Goal: Task Accomplishment & Management: Manage account settings

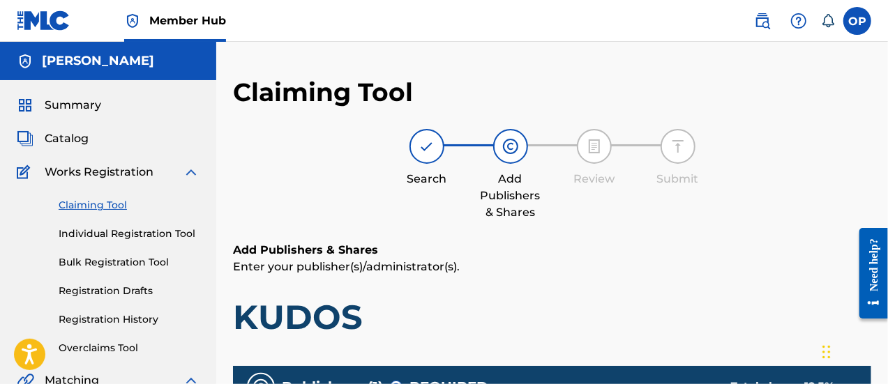
click at [107, 56] on h5 "[PERSON_NAME]" at bounding box center [98, 61] width 112 height 16
click at [855, 19] on label at bounding box center [857, 21] width 28 height 28
click at [857, 21] on input "OP [PERSON_NAME] [EMAIL_ADDRESS][DOMAIN_NAME] Notification Preferences Profile …" at bounding box center [857, 21] width 0 height 0
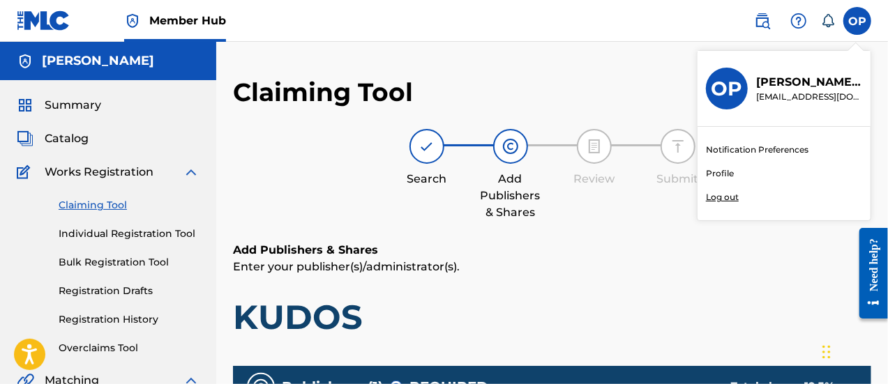
click at [728, 172] on link "Profile" at bounding box center [720, 173] width 28 height 13
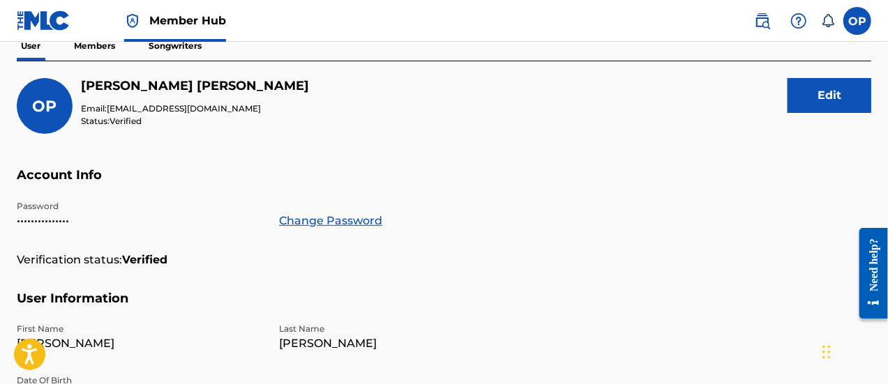
scroll to position [139, 0]
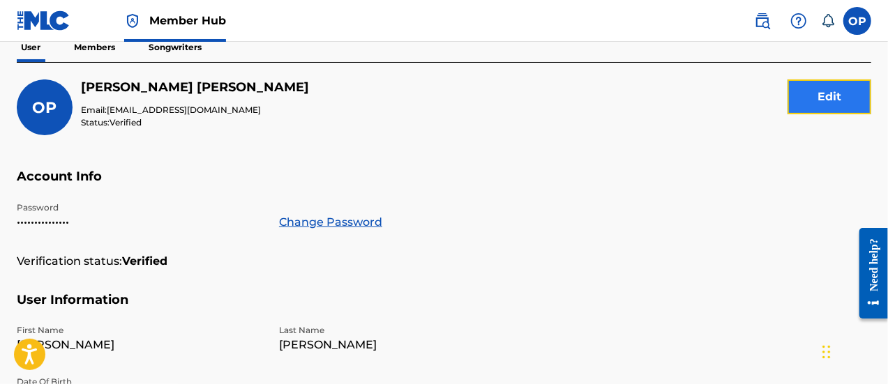
click at [848, 86] on button "Edit" at bounding box center [829, 97] width 84 height 35
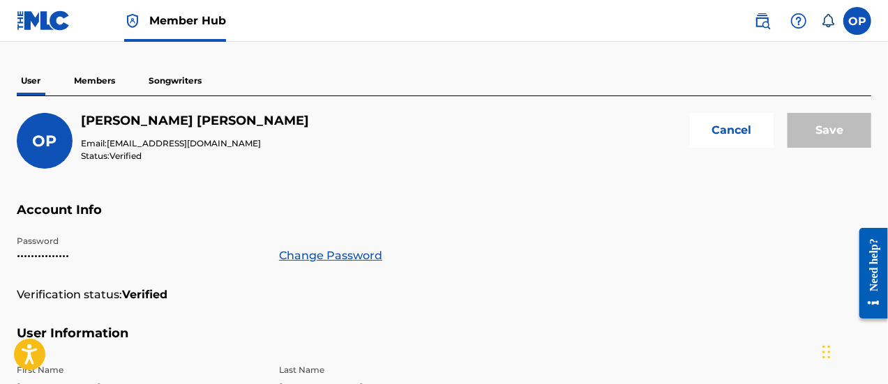
scroll to position [117, 0]
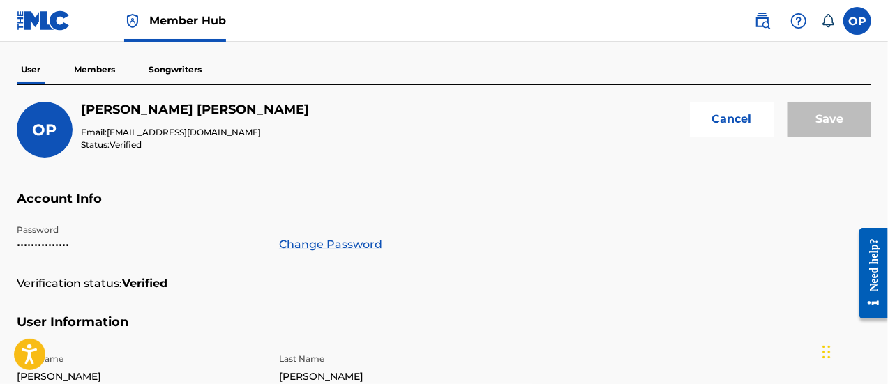
click at [104, 67] on p "Members" at bounding box center [95, 69] width 50 height 29
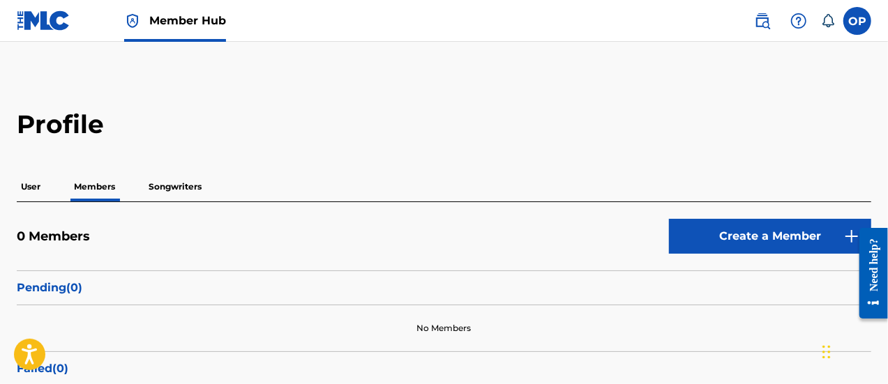
click at [32, 186] on p "User" at bounding box center [31, 186] width 28 height 29
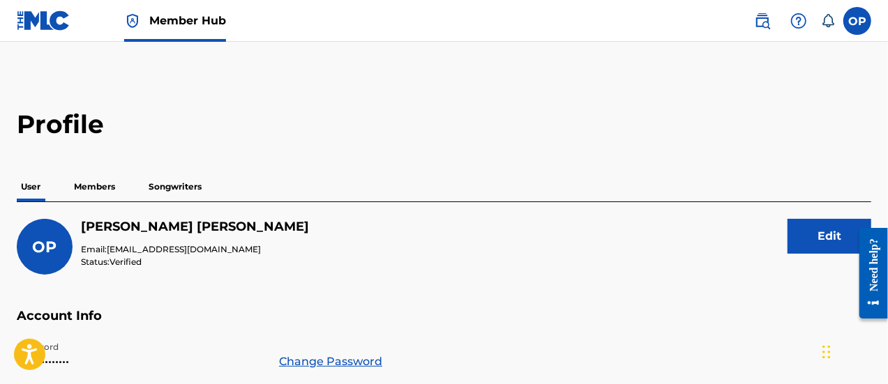
click at [114, 192] on p "Members" at bounding box center [95, 186] width 50 height 29
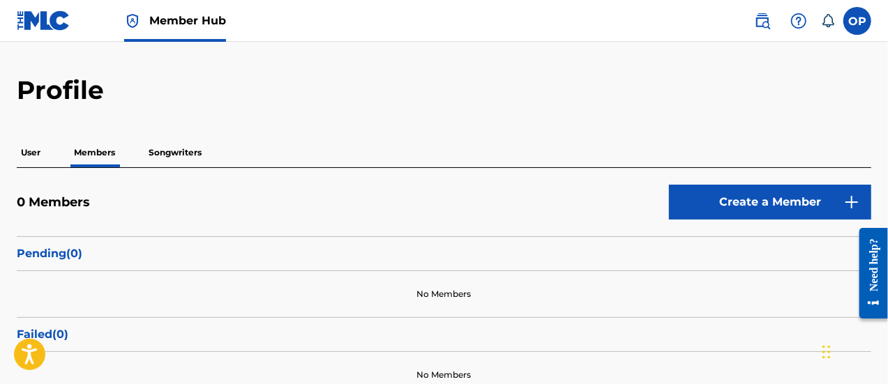
scroll to position [33, 0]
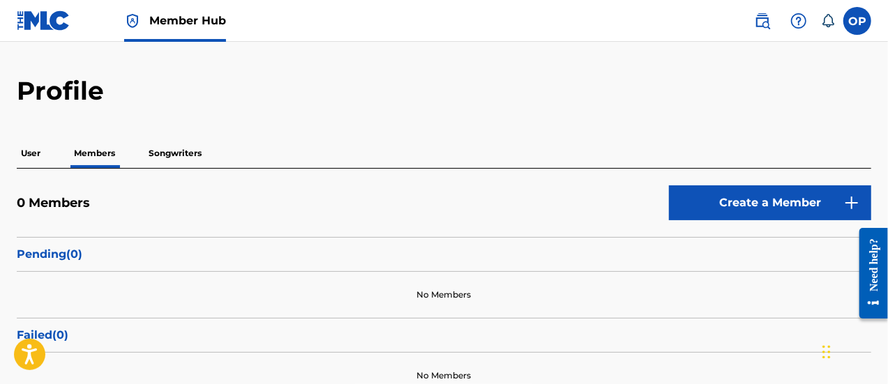
click at [174, 144] on p "Songwriters" at bounding box center [174, 153] width 61 height 29
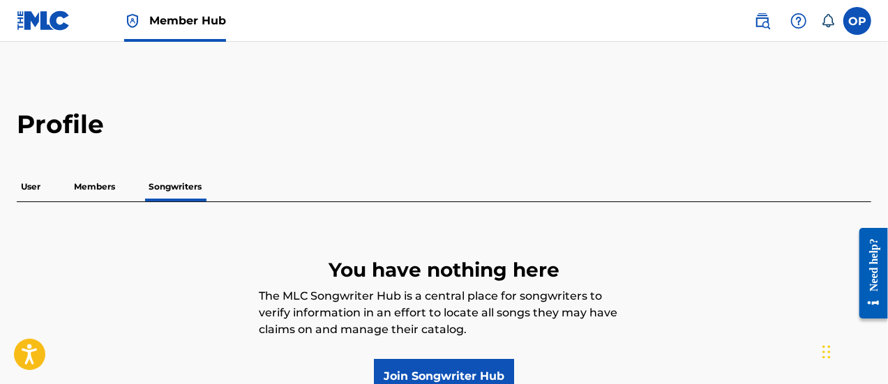
click at [31, 186] on p "User" at bounding box center [31, 186] width 28 height 29
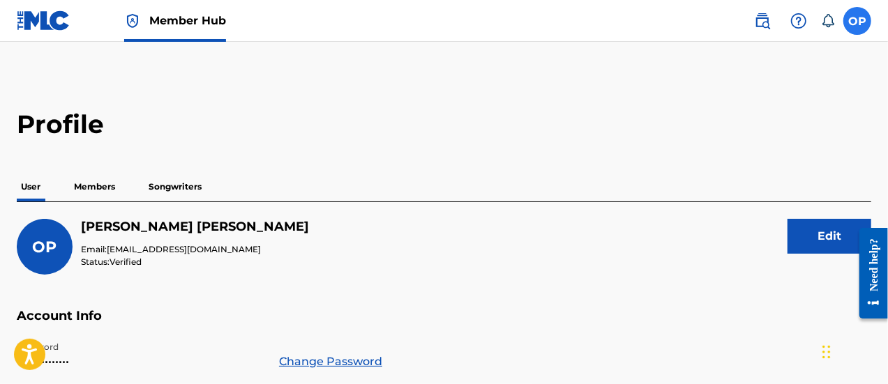
click at [861, 23] on label at bounding box center [857, 21] width 28 height 28
click at [857, 21] on input "OP [PERSON_NAME] [EMAIL_ADDRESS][DOMAIN_NAME] Notification Preferences Profile …" at bounding box center [857, 21] width 0 height 0
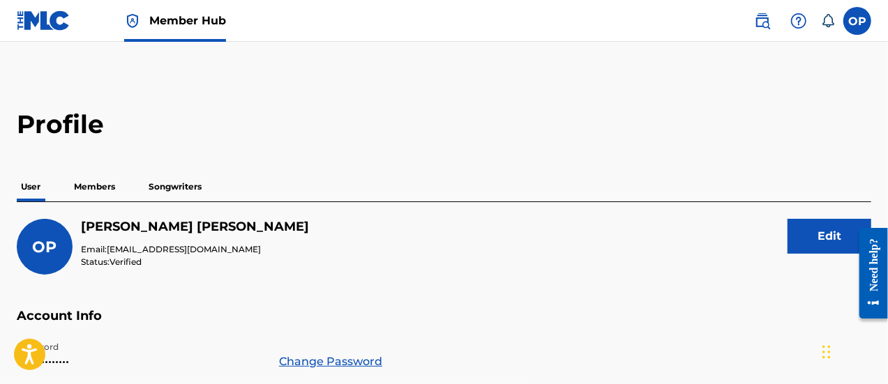
click at [165, 245] on span "[EMAIL_ADDRESS][DOMAIN_NAME]" at bounding box center [184, 249] width 154 height 10
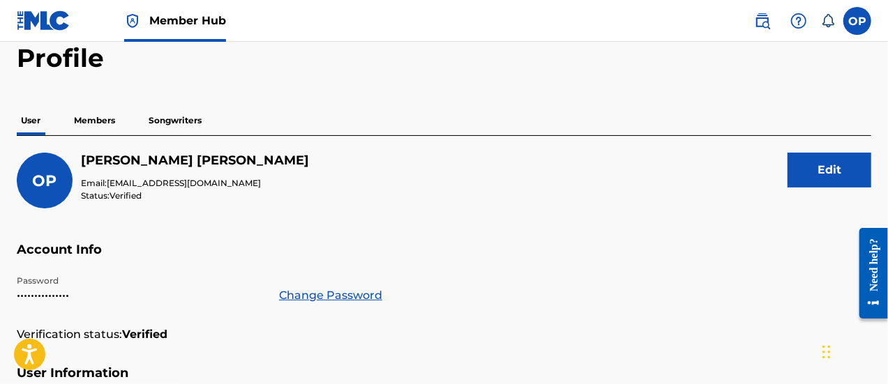
scroll to position [66, 0]
click at [107, 123] on p "Members" at bounding box center [95, 121] width 50 height 29
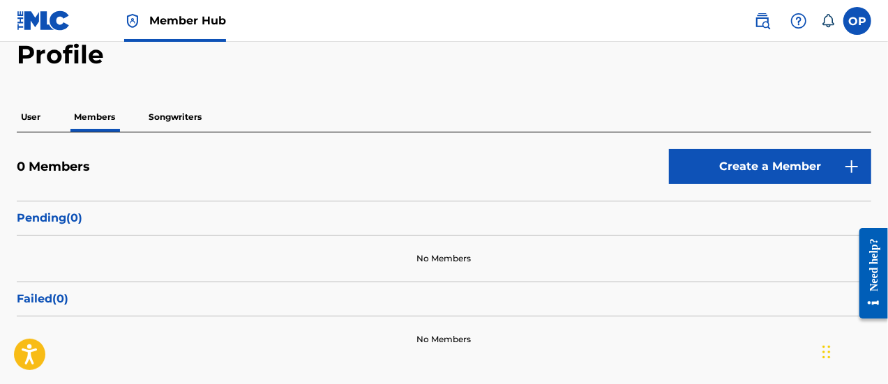
scroll to position [70, 0]
click at [188, 103] on p "Songwriters" at bounding box center [174, 116] width 61 height 29
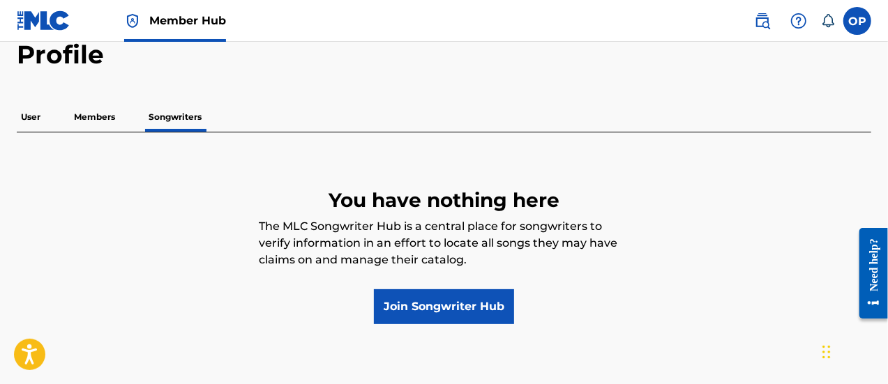
scroll to position [69, 0]
click at [83, 112] on p "Members" at bounding box center [95, 117] width 50 height 29
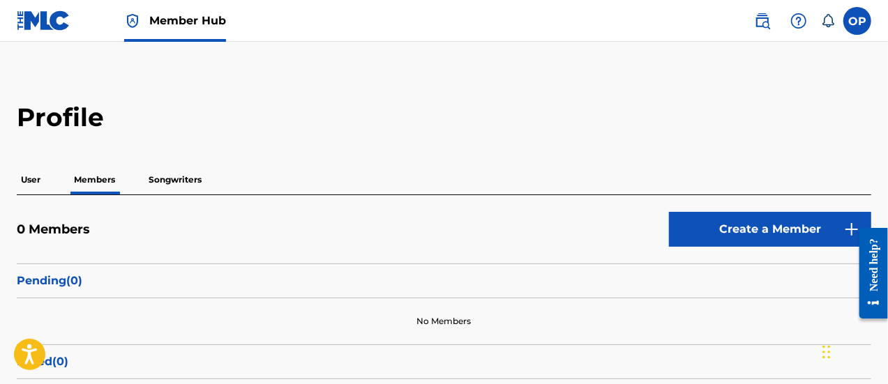
scroll to position [6, 0]
click at [31, 171] on p "User" at bounding box center [31, 180] width 28 height 29
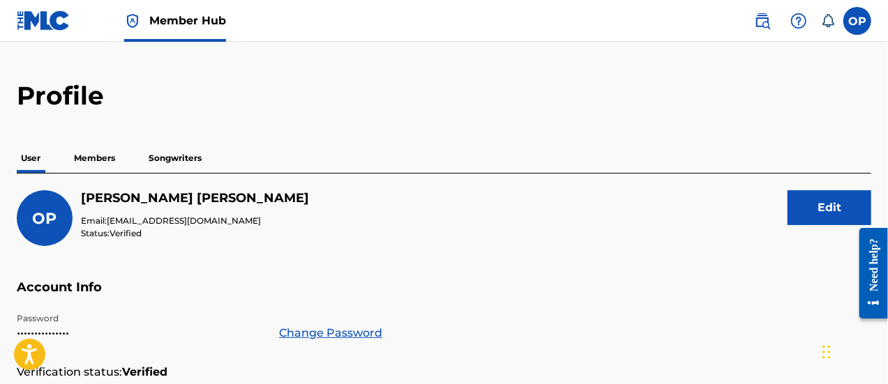
scroll to position [28, 0]
click at [96, 154] on p "Members" at bounding box center [95, 158] width 50 height 29
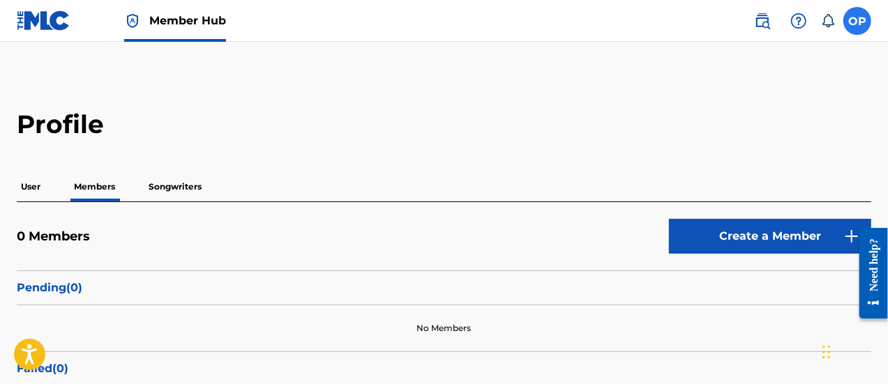
click at [860, 15] on label at bounding box center [857, 21] width 28 height 28
click at [857, 21] on input "OP [PERSON_NAME] [EMAIL_ADDRESS][DOMAIN_NAME] Notification Preferences Profile …" at bounding box center [857, 21] width 0 height 0
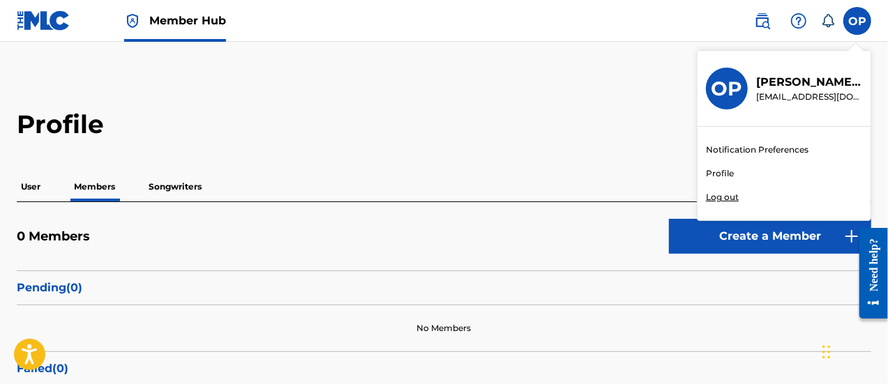
click at [736, 144] on link "Notification Preferences" at bounding box center [757, 150] width 103 height 13
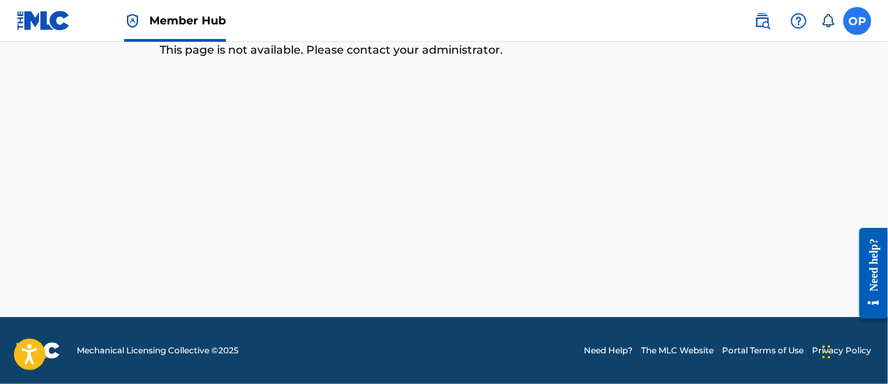
click at [848, 15] on label at bounding box center [857, 21] width 28 height 28
click at [857, 21] on input "OP [PERSON_NAME] [EMAIL_ADDRESS][DOMAIN_NAME] Notification Preferences Profile …" at bounding box center [857, 21] width 0 height 0
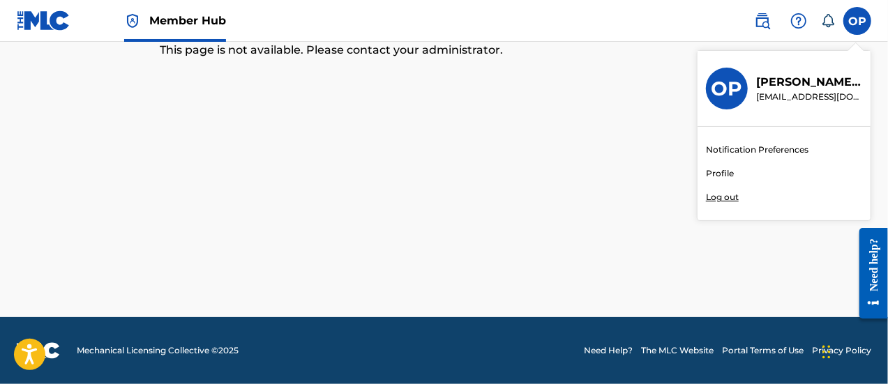
click at [725, 165] on div "Notification Preferences Profile Log out" at bounding box center [783, 173] width 173 height 93
click at [857, 21] on input "OP [PERSON_NAME] [EMAIL_ADDRESS][DOMAIN_NAME] Notification Preferences Profile …" at bounding box center [857, 21] width 0 height 0
click at [724, 171] on link "Profile" at bounding box center [720, 173] width 28 height 13
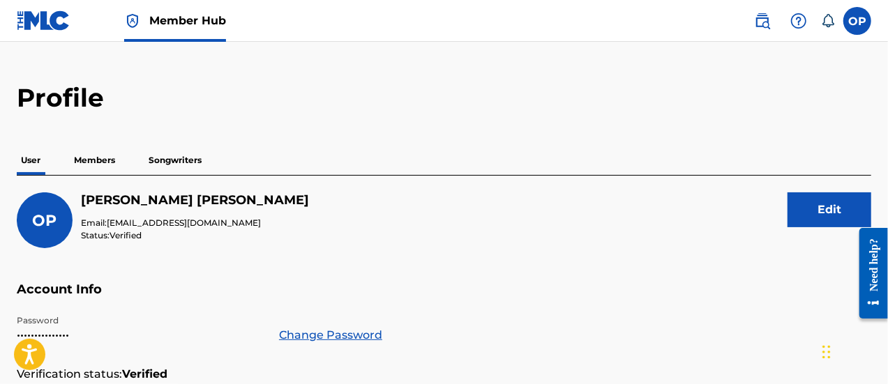
scroll to position [26, 0]
click at [94, 158] on p "Members" at bounding box center [95, 160] width 50 height 29
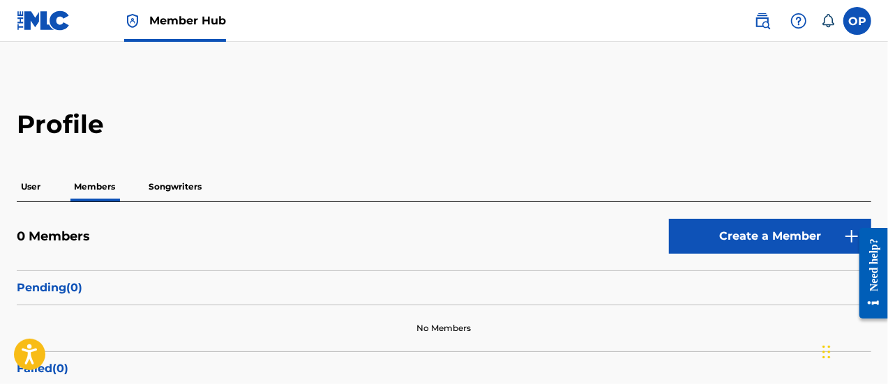
click at [179, 186] on p "Songwriters" at bounding box center [174, 186] width 61 height 29
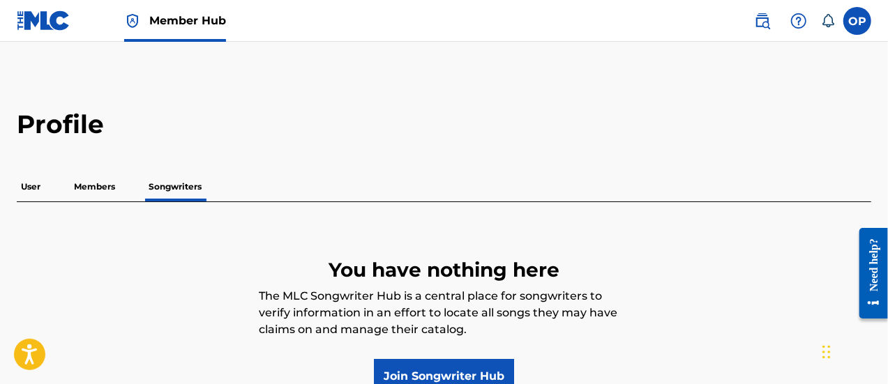
click at [30, 186] on p "User" at bounding box center [31, 186] width 28 height 29
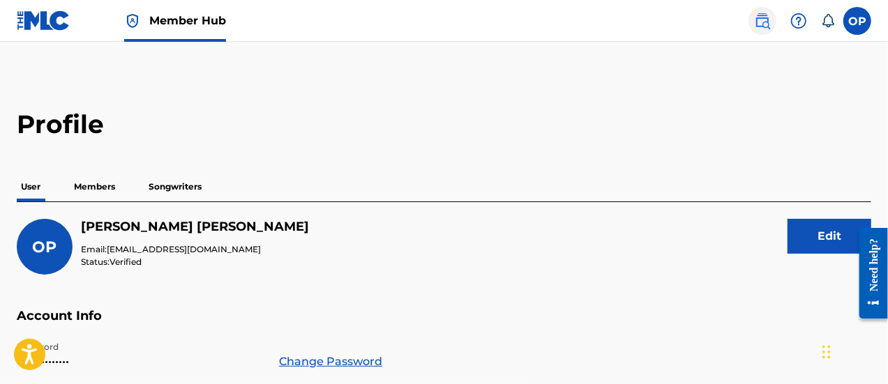
click at [763, 20] on img at bounding box center [762, 21] width 17 height 17
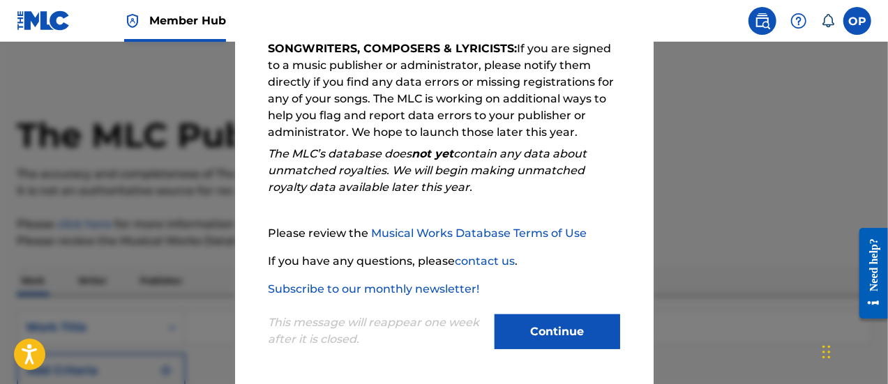
scroll to position [253, 0]
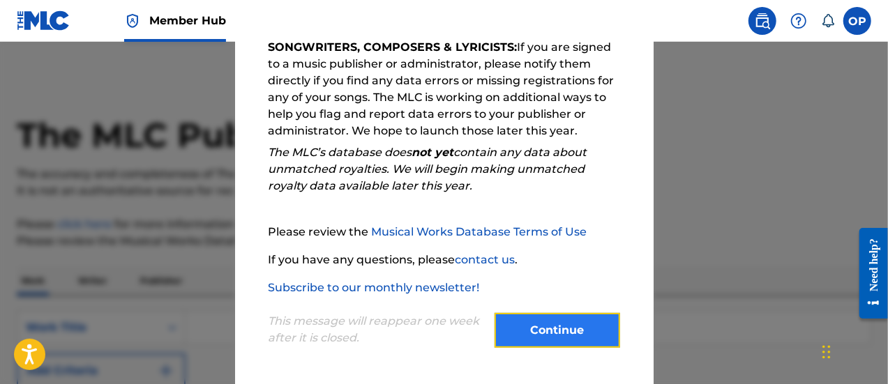
click at [575, 322] on button "Continue" at bounding box center [557, 330] width 126 height 35
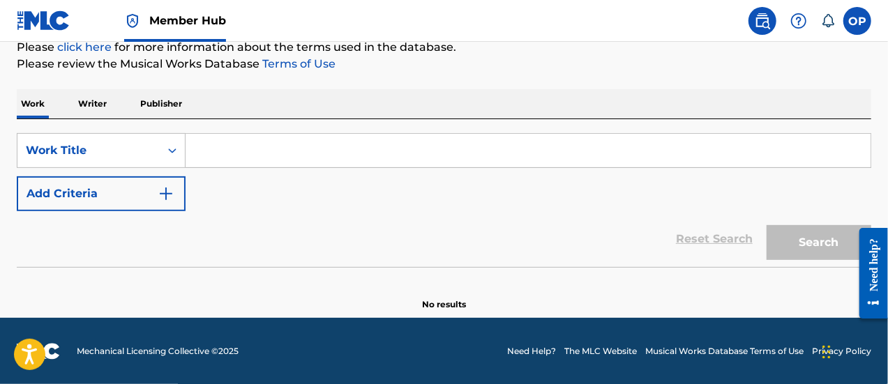
scroll to position [0, 0]
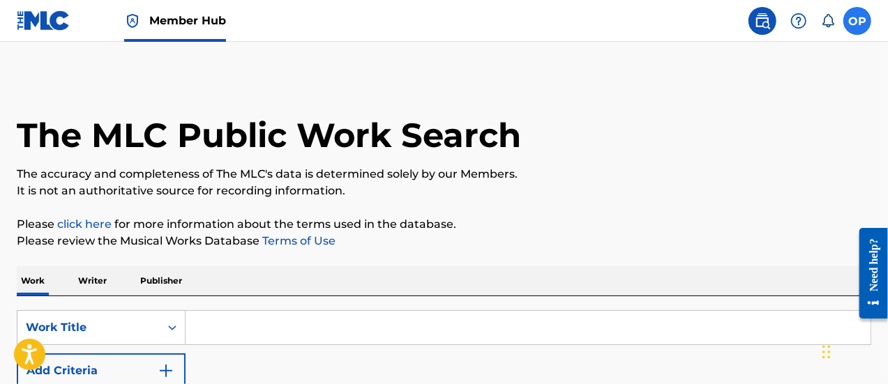
click at [858, 17] on label at bounding box center [857, 21] width 28 height 28
click at [857, 21] on input "OP [PERSON_NAME] [EMAIL_ADDRESS][DOMAIN_NAME] Notification Preferences Profile …" at bounding box center [857, 21] width 0 height 0
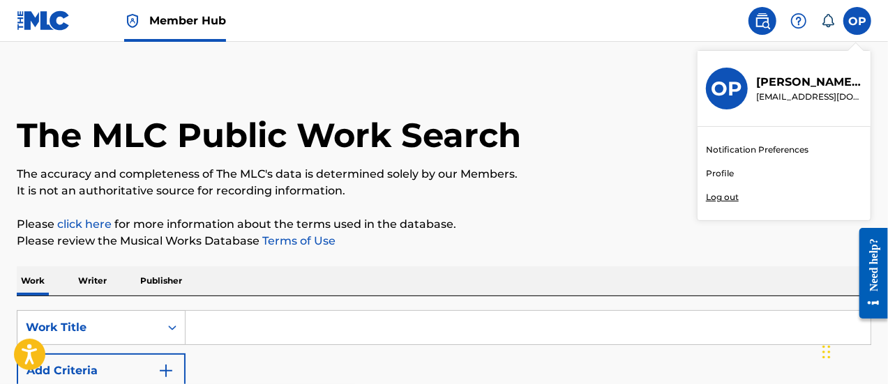
click at [721, 83] on h3 "OP" at bounding box center [726, 89] width 31 height 24
click at [857, 21] on input "OP [PERSON_NAME] [EMAIL_ADDRESS][DOMAIN_NAME] Notification Preferences Profile …" at bounding box center [857, 21] width 0 height 0
click at [721, 174] on link "Profile" at bounding box center [720, 173] width 28 height 13
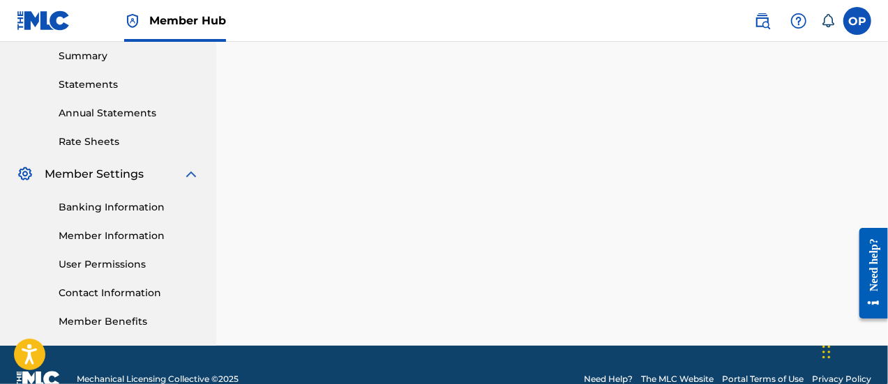
scroll to position [480, 0]
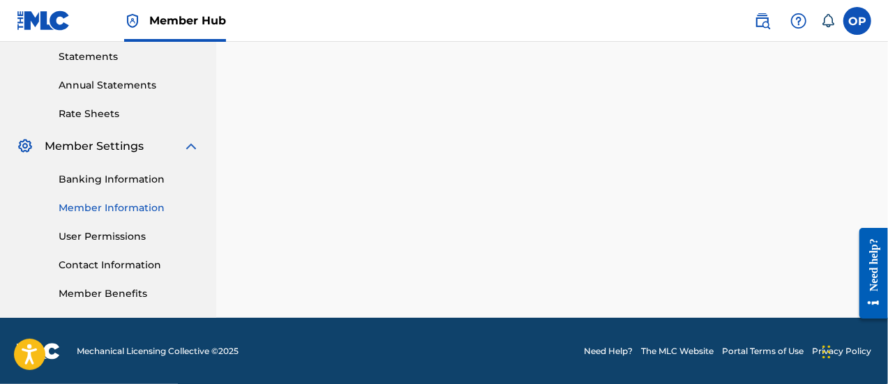
click at [118, 213] on link "Member Information" at bounding box center [129, 208] width 141 height 15
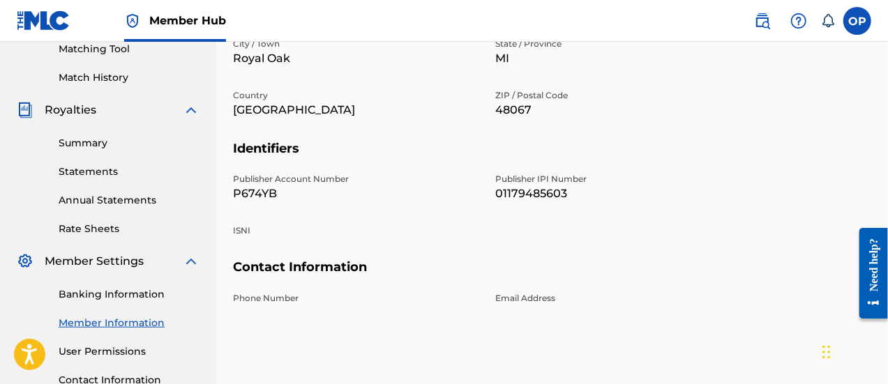
scroll to position [365, 0]
click at [554, 193] on p "01179485603" at bounding box center [617, 193] width 245 height 17
drag, startPoint x: 584, startPoint y: 195, endPoint x: 498, endPoint y: 202, distance: 86.1
click at [498, 202] on div "Publisher Account Number P674YB Publisher IPI Number 01179485603 ISNI" at bounding box center [487, 215] width 508 height 86
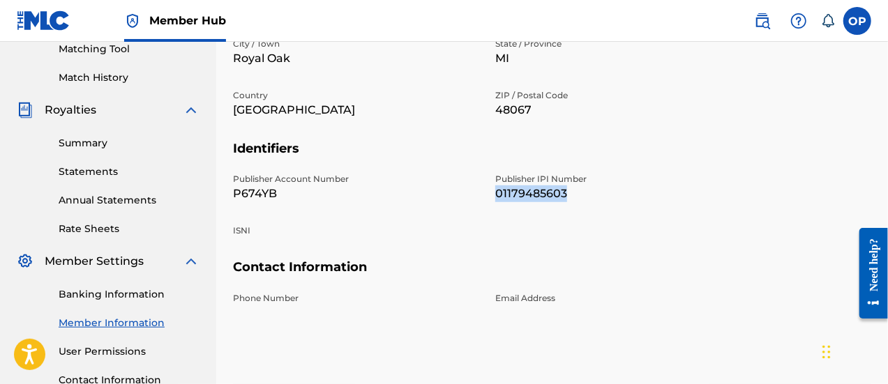
click at [649, 195] on p "01179485603" at bounding box center [617, 194] width 245 height 17
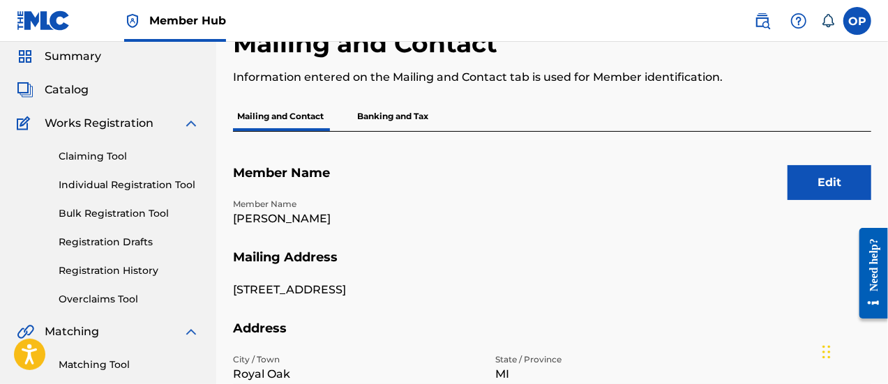
scroll to position [40, 0]
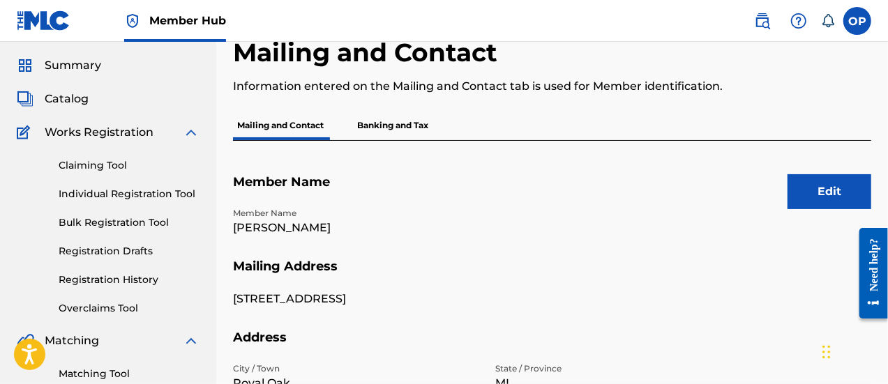
click at [421, 125] on p "Banking and Tax" at bounding box center [393, 125] width 80 height 29
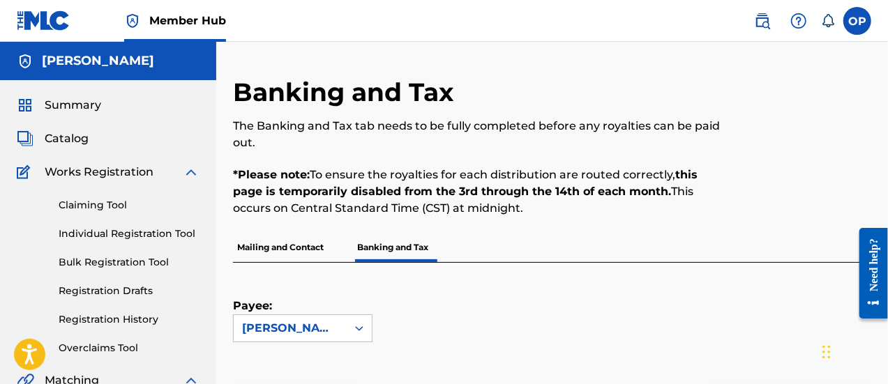
click at [274, 251] on p "Mailing and Contact" at bounding box center [280, 247] width 95 height 29
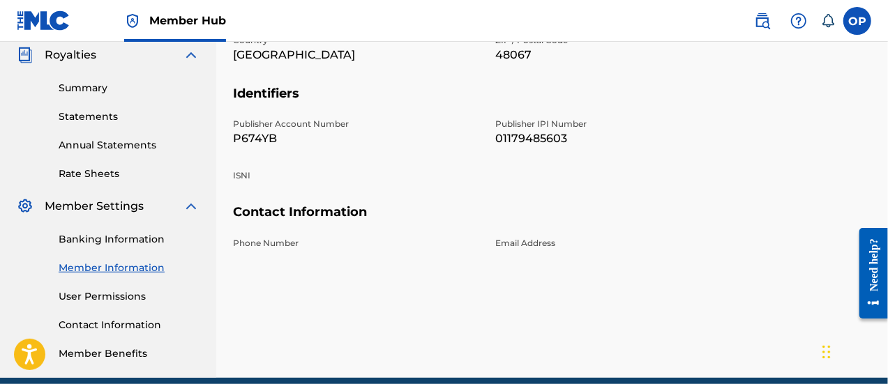
scroll to position [402, 0]
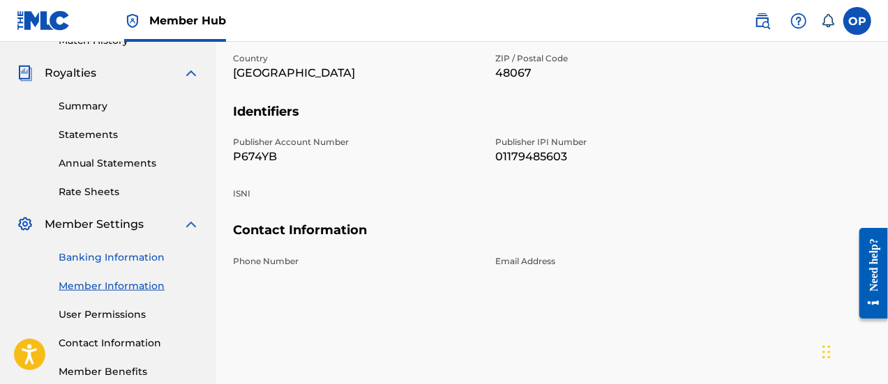
click at [117, 263] on link "Banking Information" at bounding box center [129, 257] width 141 height 15
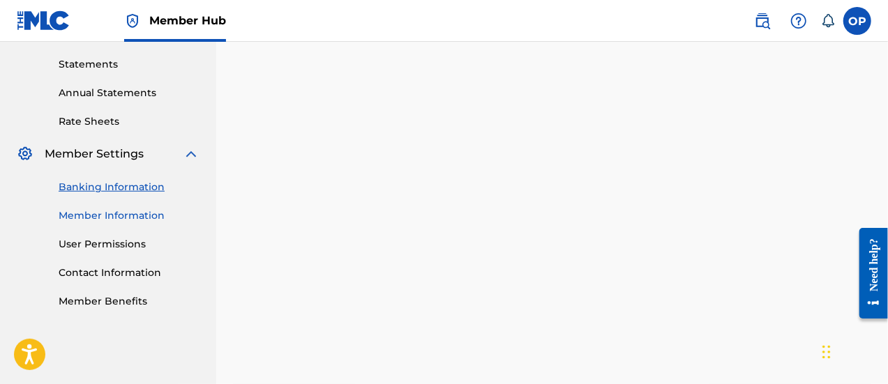
scroll to position [473, 0]
click at [122, 213] on link "Member Information" at bounding box center [129, 215] width 141 height 15
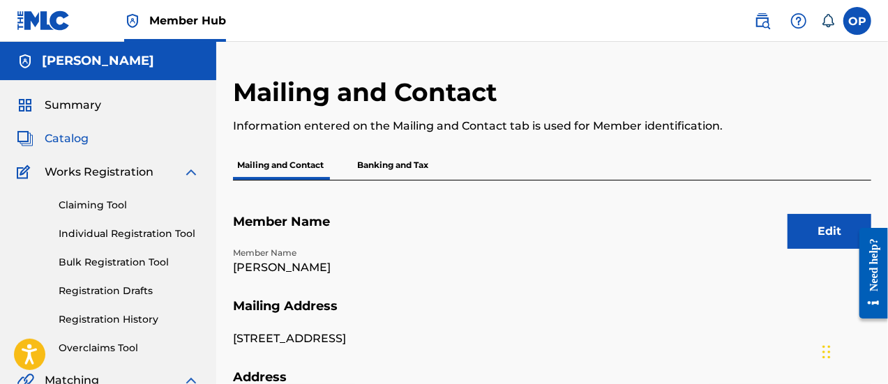
click at [84, 146] on span "Catalog" at bounding box center [67, 138] width 44 height 17
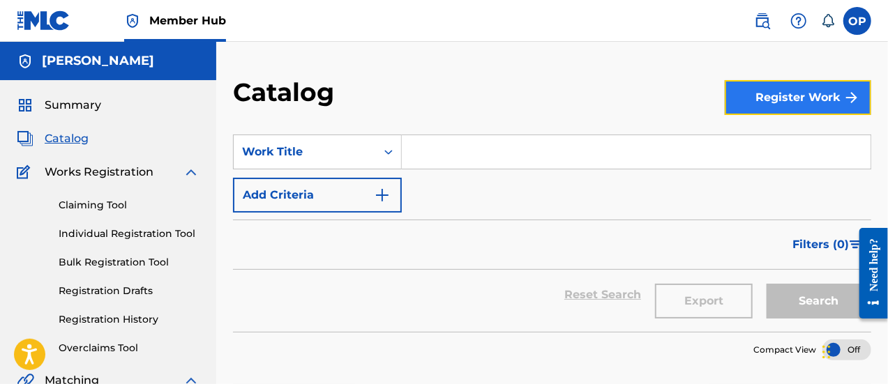
click at [800, 104] on button "Register Work" at bounding box center [798, 97] width 146 height 35
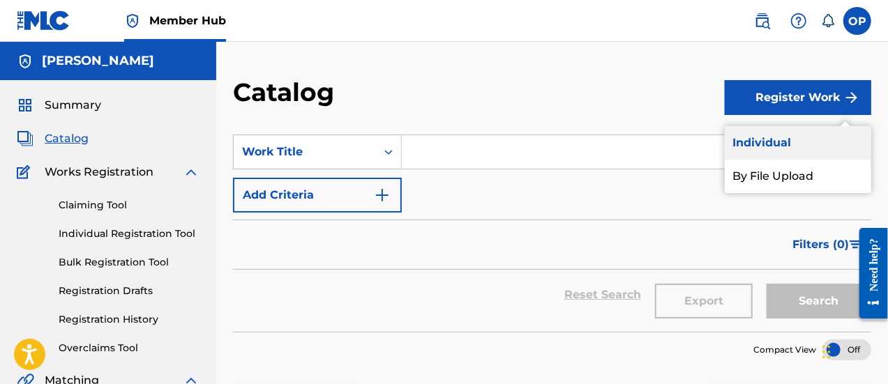
click at [752, 141] on link "Individual" at bounding box center [798, 142] width 146 height 33
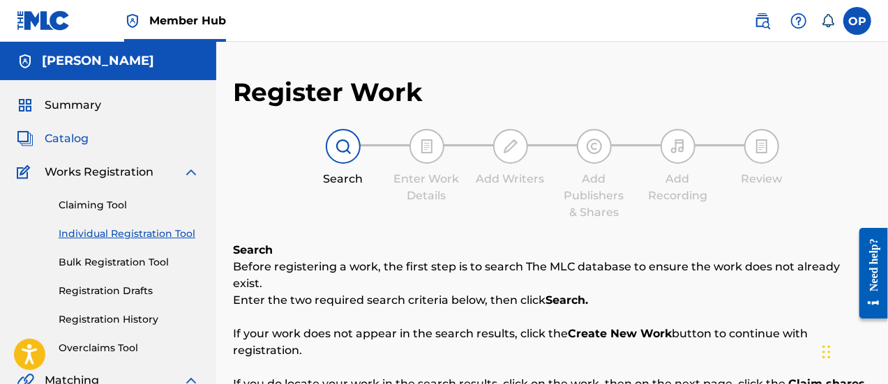
scroll to position [6, 0]
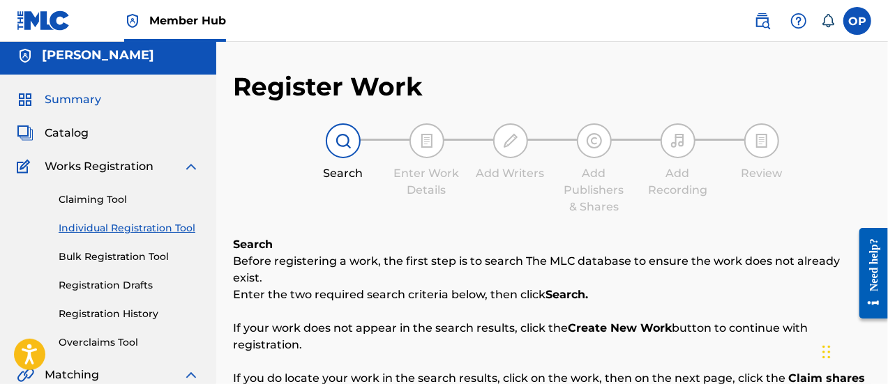
click at [68, 102] on span "Summary" at bounding box center [73, 99] width 56 height 17
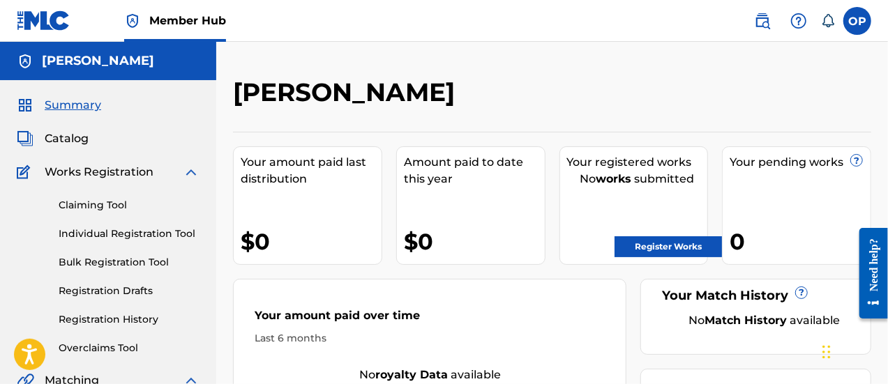
click at [70, 103] on span "Summary" at bounding box center [73, 105] width 56 height 17
click at [165, 17] on span "Member Hub" at bounding box center [187, 21] width 77 height 16
click at [858, 20] on label at bounding box center [857, 21] width 28 height 28
click at [857, 21] on input "OP [PERSON_NAME] [EMAIL_ADDRESS][DOMAIN_NAME] Notification Preferences Profile …" at bounding box center [857, 21] width 0 height 0
